Goal: Information Seeking & Learning: Learn about a topic

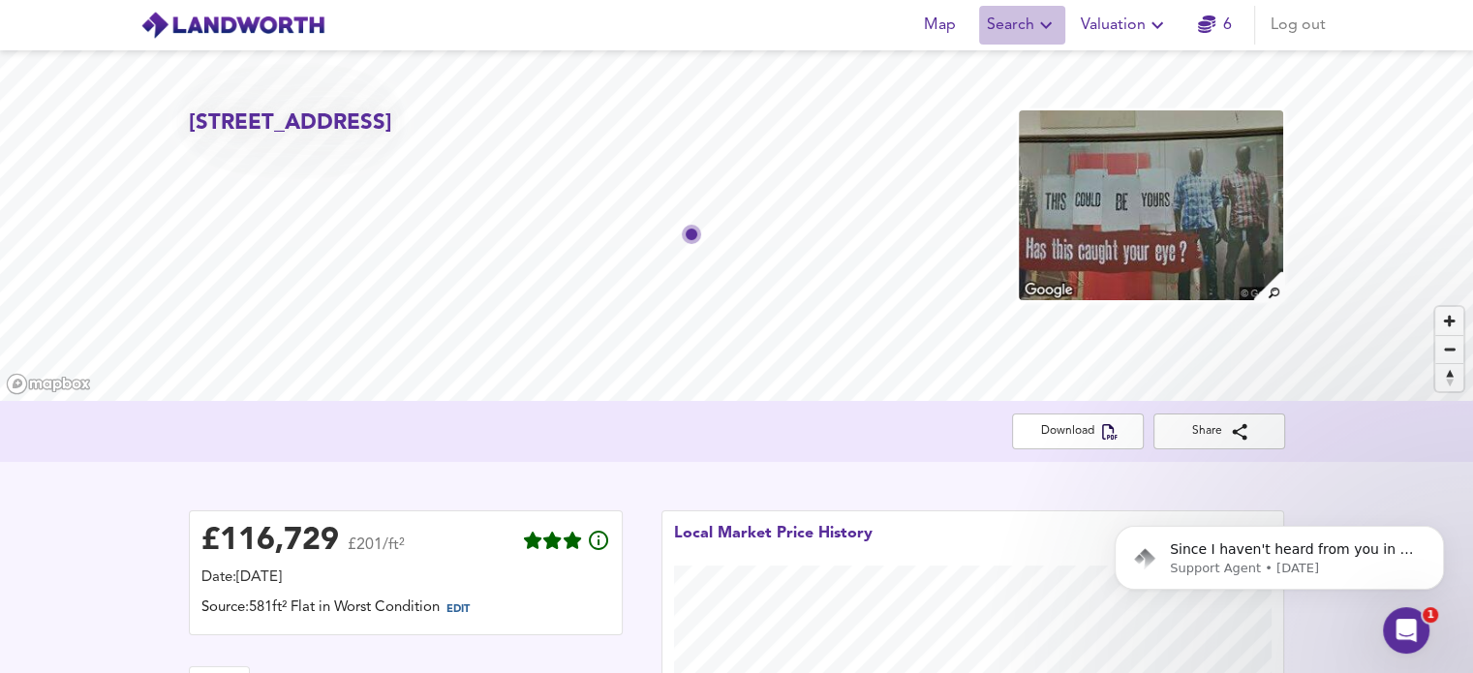
click at [1019, 23] on span "Search" at bounding box center [1022, 25] width 71 height 27
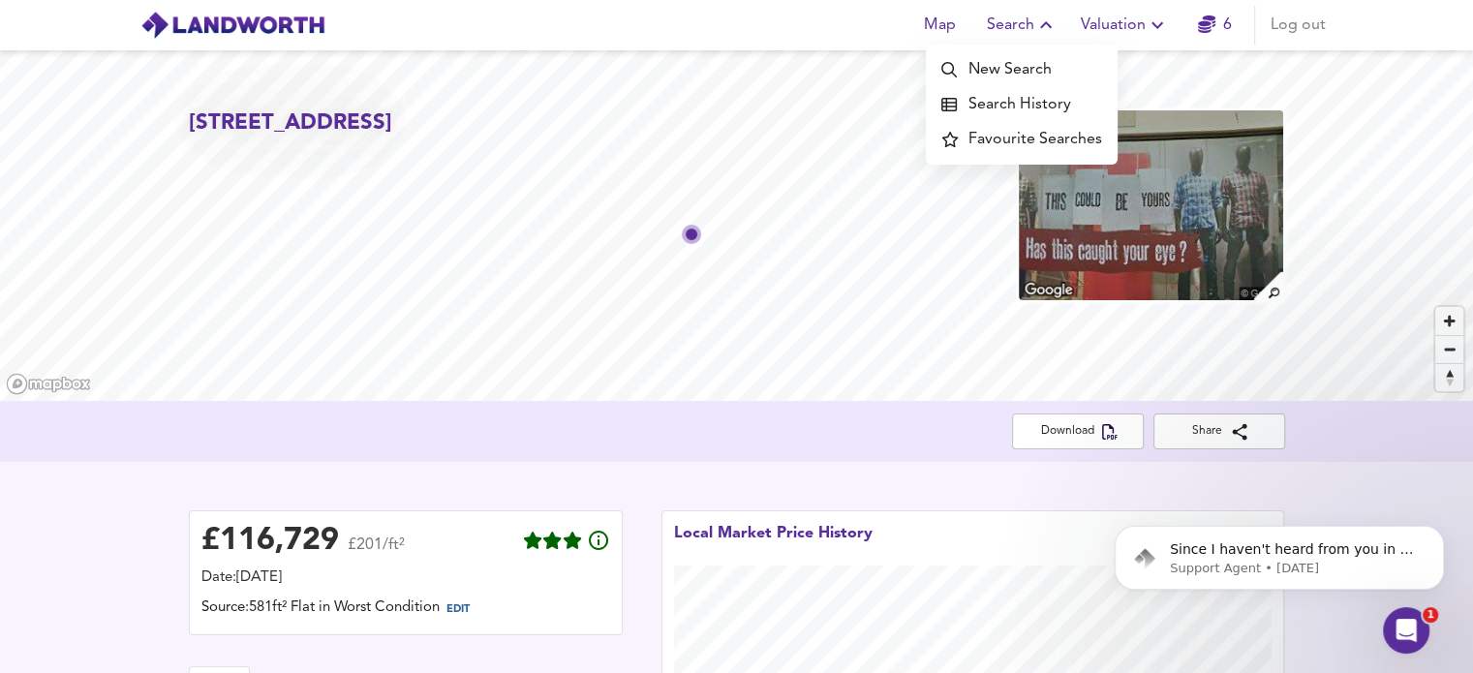
click at [992, 74] on li "New Search" at bounding box center [1022, 69] width 192 height 35
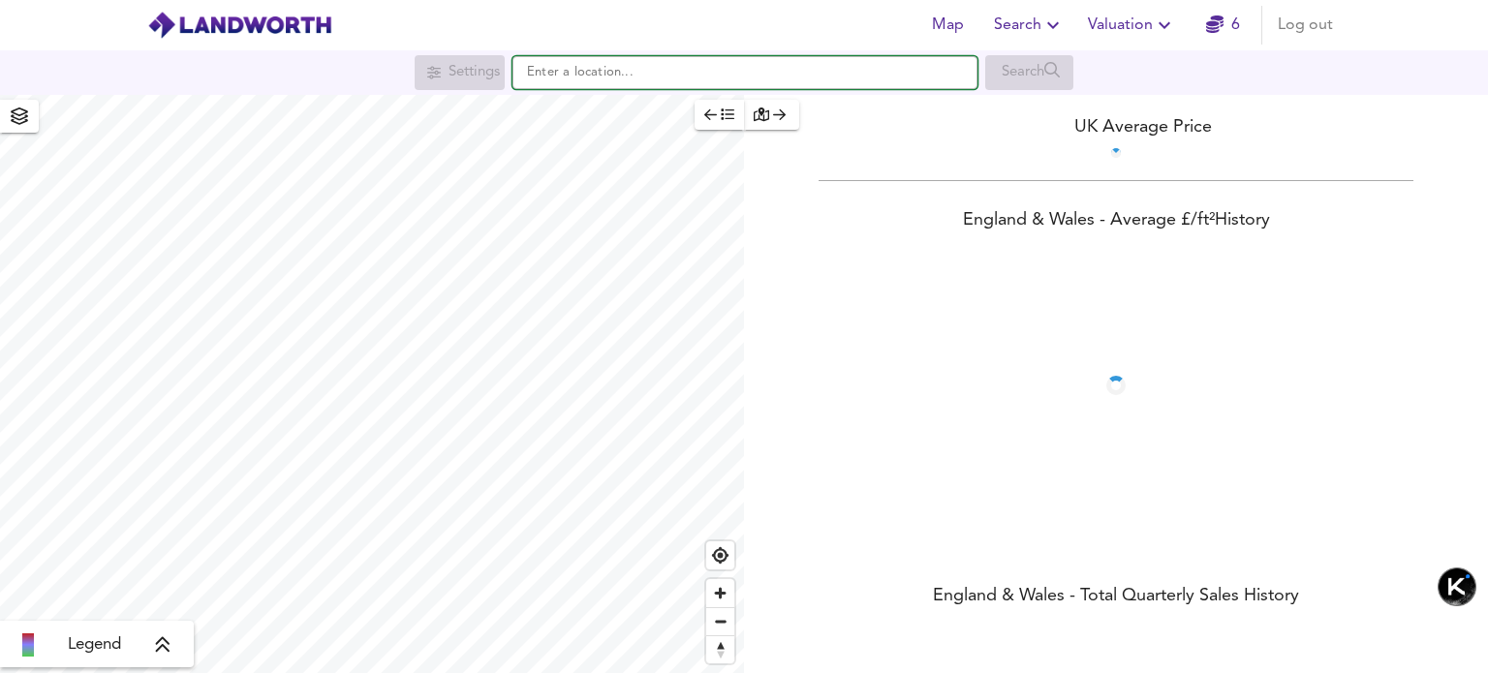
click at [620, 69] on input "text" at bounding box center [744, 72] width 465 height 33
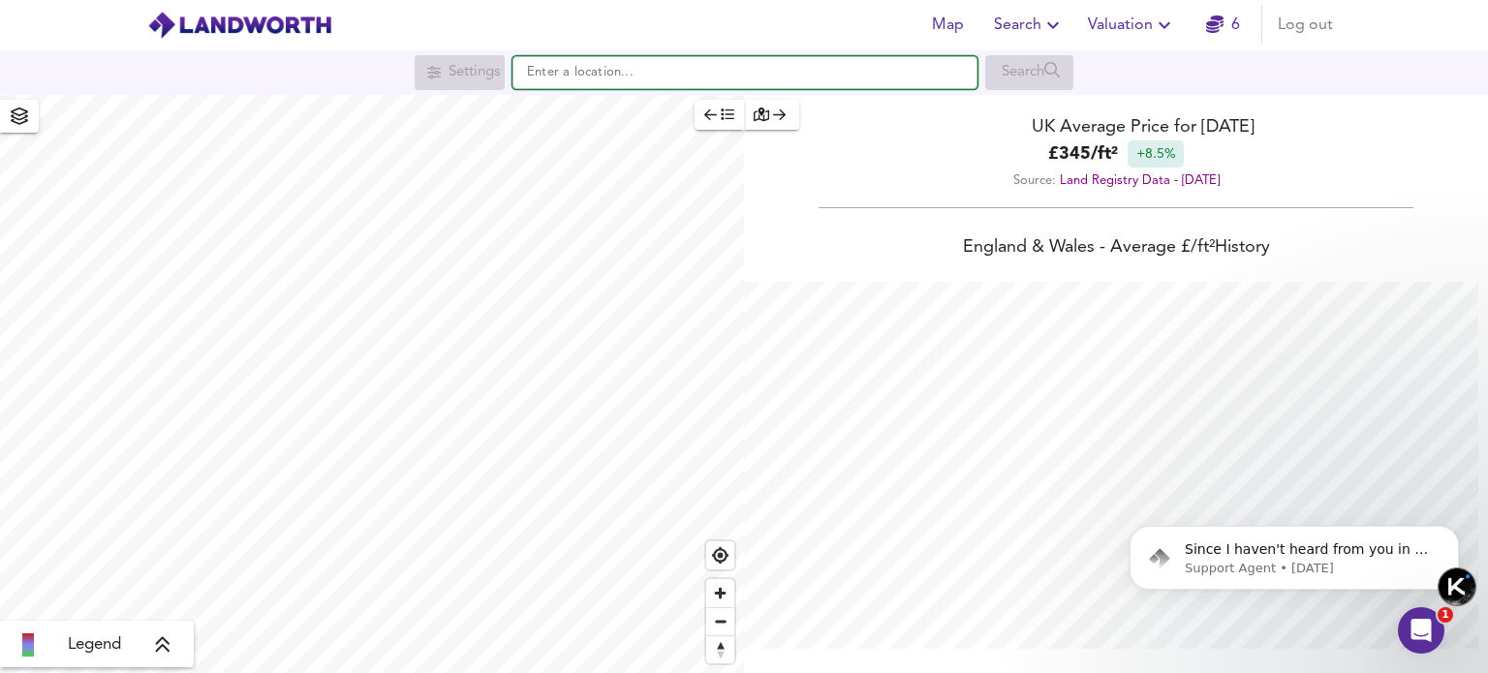
scroll to position [673, 1488]
paste input "[STREET_ADDRESS][PERSON_NAME]"
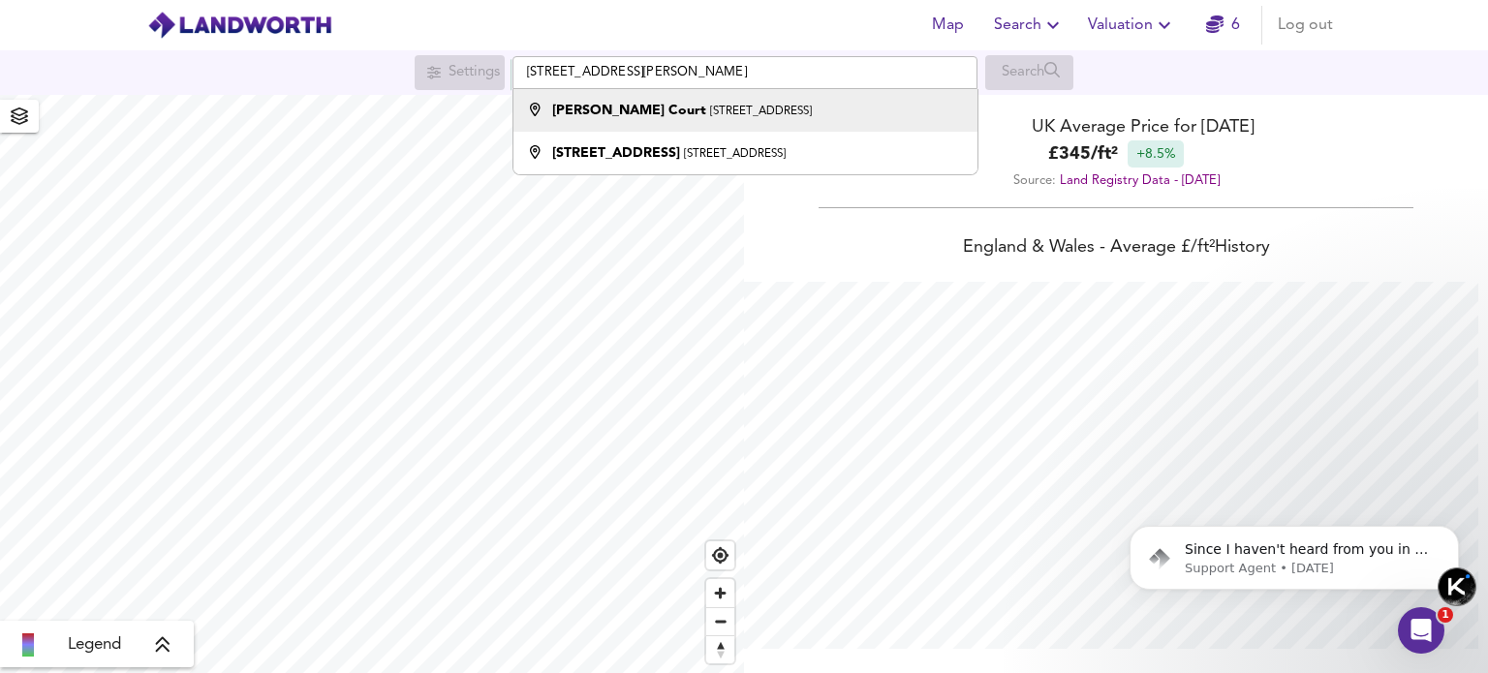
click at [883, 109] on div "[PERSON_NAME][STREET_ADDRESS]" at bounding box center [740, 110] width 445 height 19
type input "[PERSON_NAME][STREET_ADDRESS]"
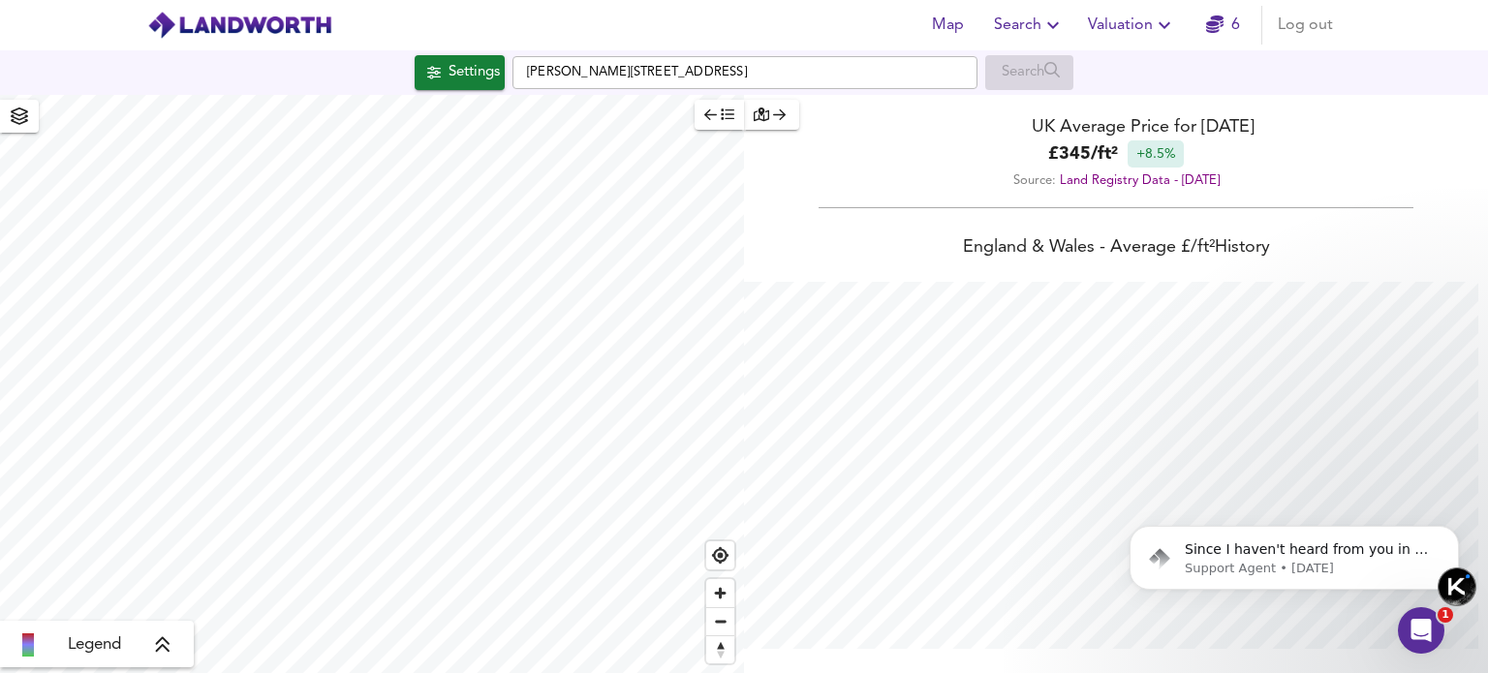
checkbox input "false"
checkbox input "true"
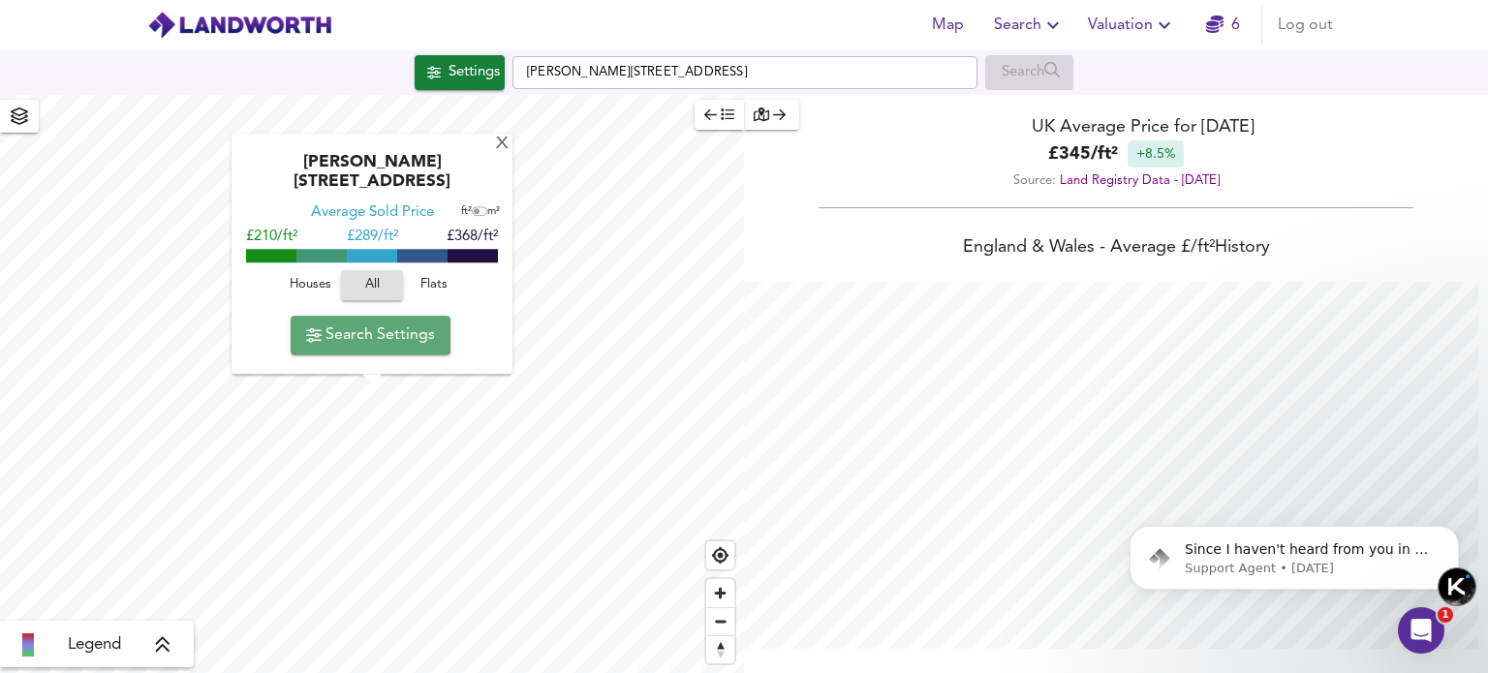
click at [384, 338] on span "Search Settings" at bounding box center [370, 335] width 129 height 27
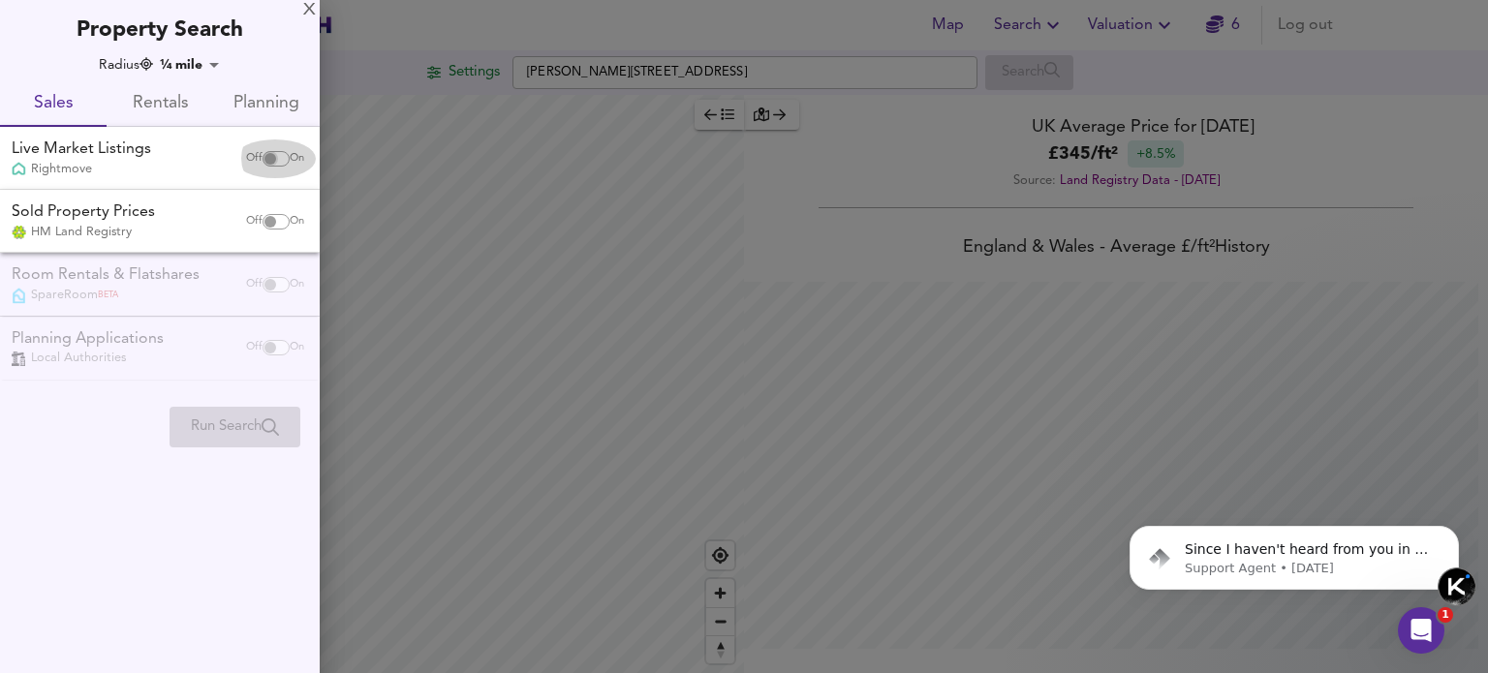
click at [279, 156] on input "checkbox" at bounding box center [270, 158] width 46 height 15
checkbox input "true"
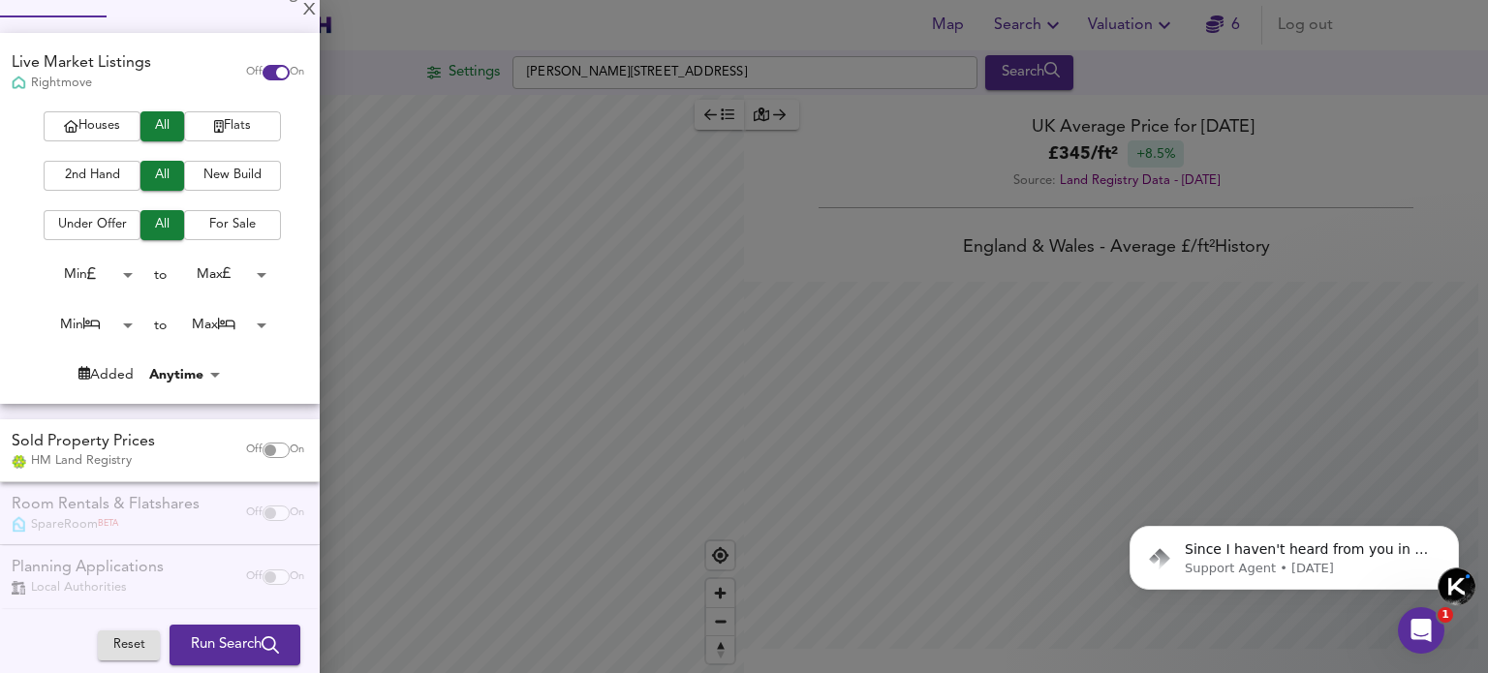
scroll to position [120, 0]
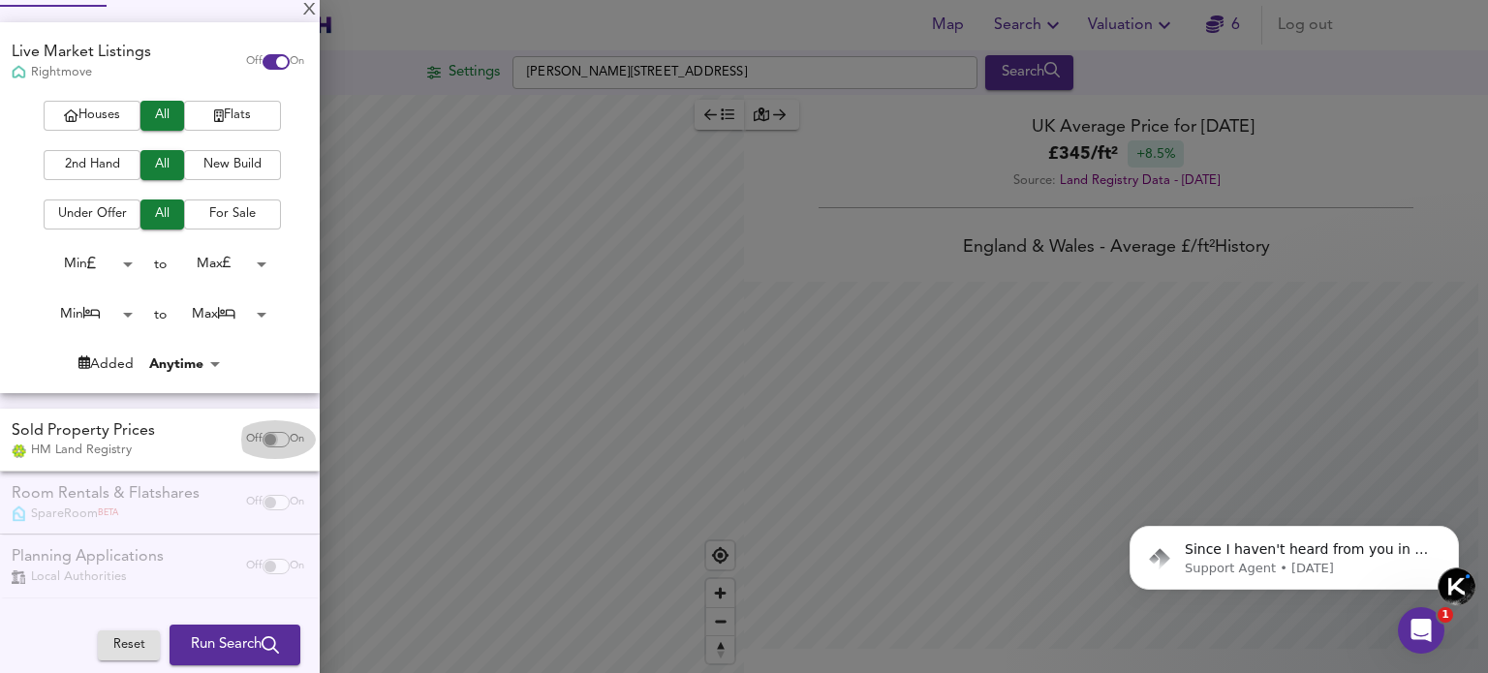
click at [267, 438] on input "checkbox" at bounding box center [270, 439] width 46 height 15
checkbox input "true"
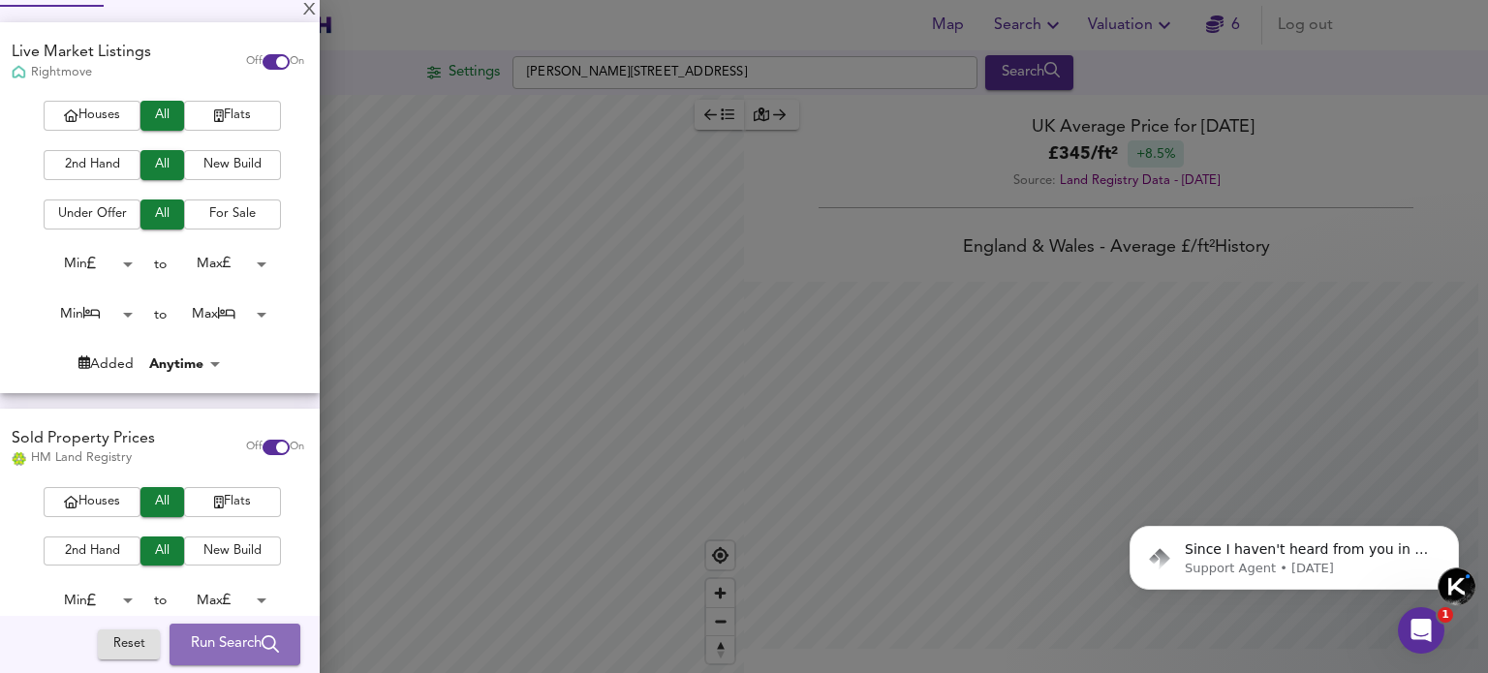
click at [229, 642] on span "Run Search" at bounding box center [235, 644] width 88 height 25
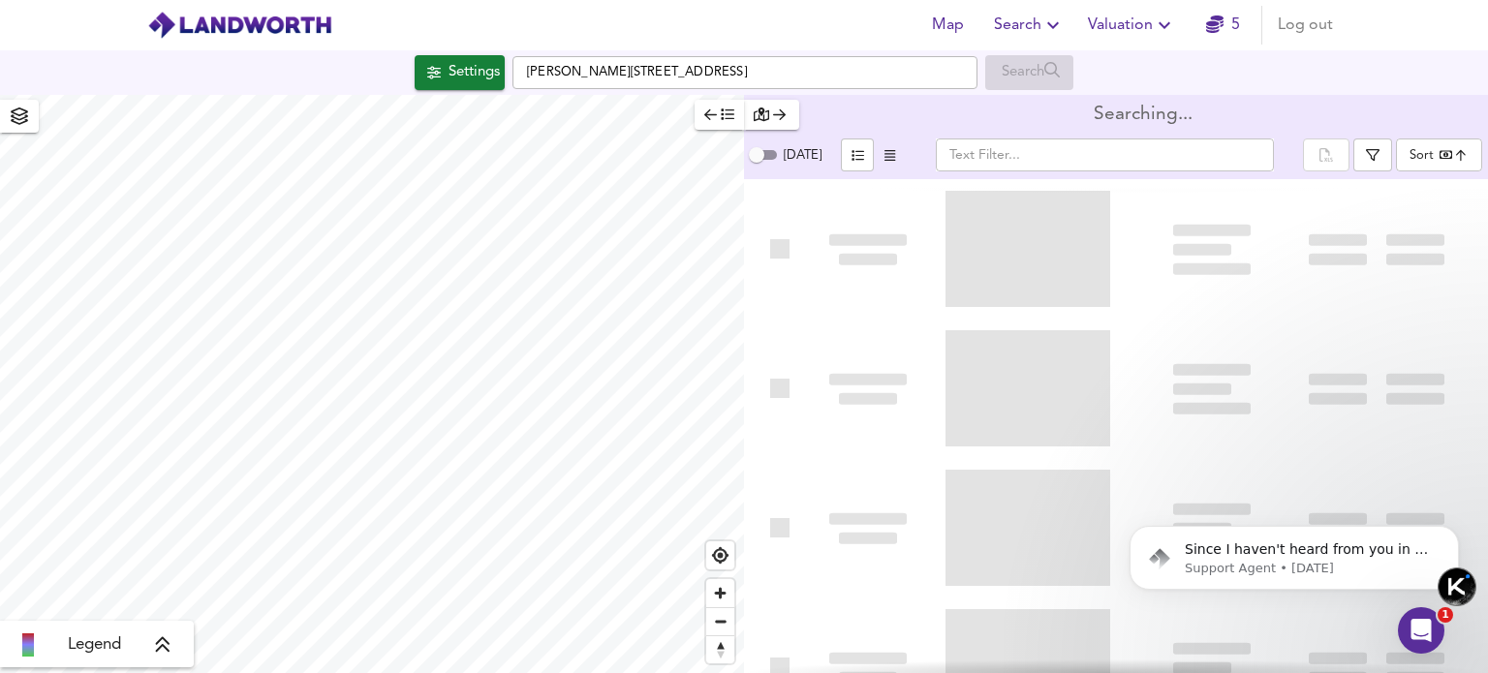
type input "bestdeal"
click at [705, 120] on icon "button" at bounding box center [710, 115] width 13 height 14
